Goal: Navigation & Orientation: Go to known website

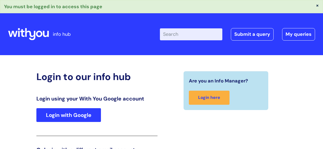
scroll to position [92, 0]
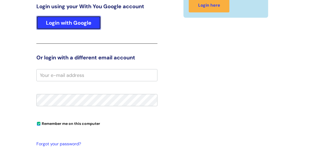
click at [72, 22] on link "Login with Google" at bounding box center [68, 23] width 64 height 14
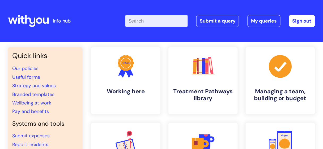
click at [82, 21] on div "info hub" at bounding box center [46, 20] width 76 height 31
